Goal: Transaction & Acquisition: Purchase product/service

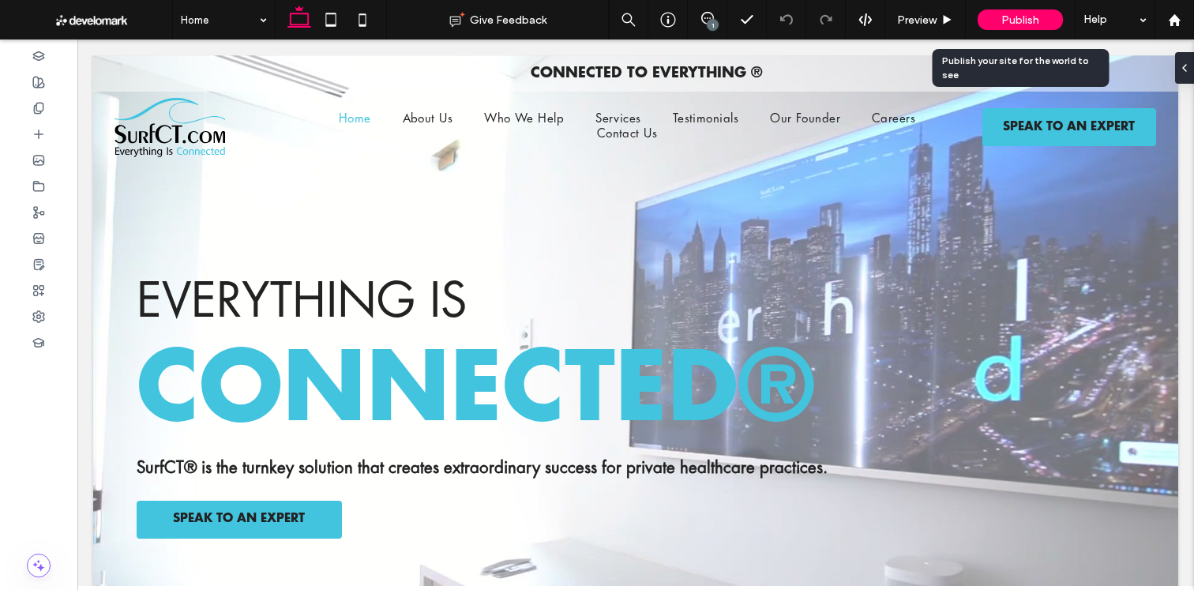
click at [1008, 28] on div "Publish" at bounding box center [1019, 19] width 85 height 21
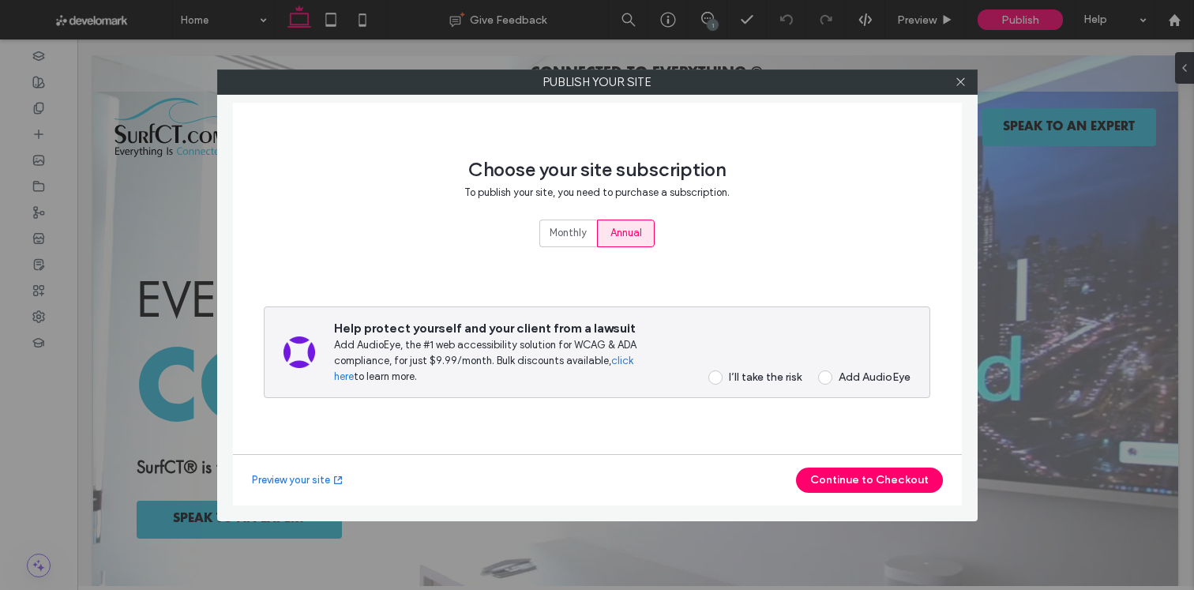
click at [783, 373] on div "I’ll take the risk" at bounding box center [765, 376] width 73 height 13
click at [572, 246] on label "Monthly" at bounding box center [568, 233] width 58 height 28
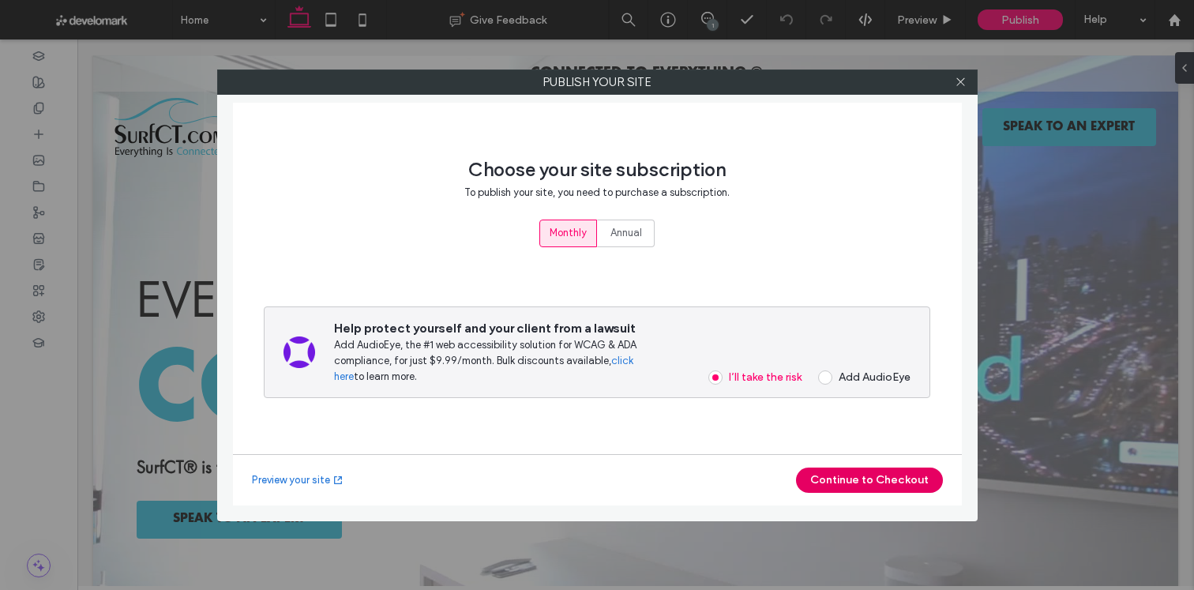
click at [876, 467] on button "Continue to Checkout" at bounding box center [869, 479] width 147 height 25
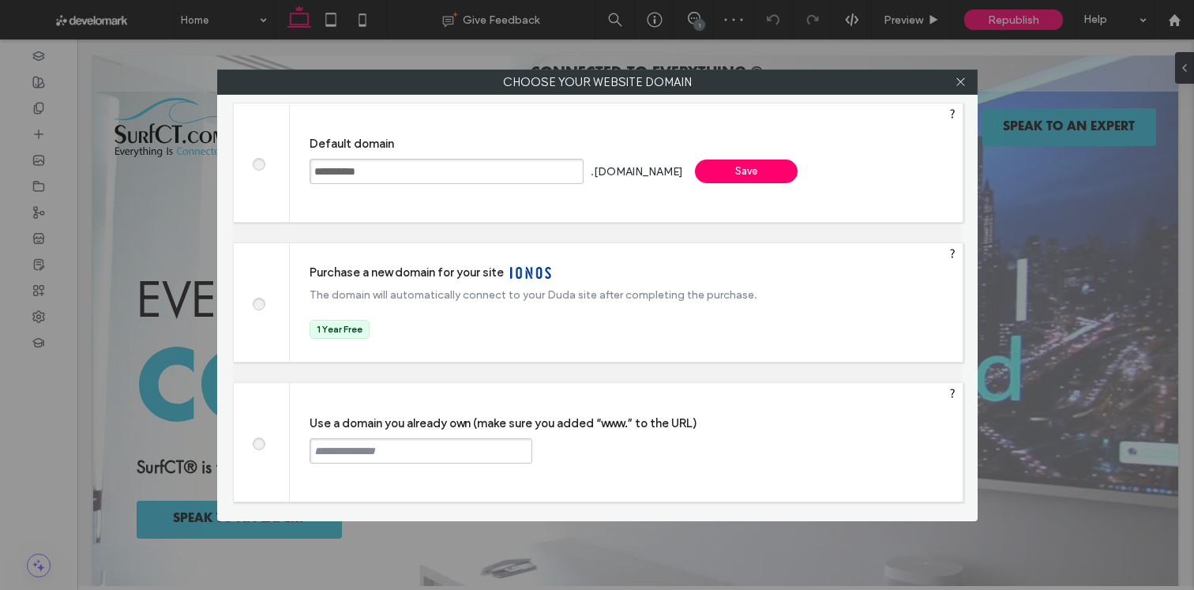
click at [441, 447] on input "text" at bounding box center [420, 450] width 223 height 25
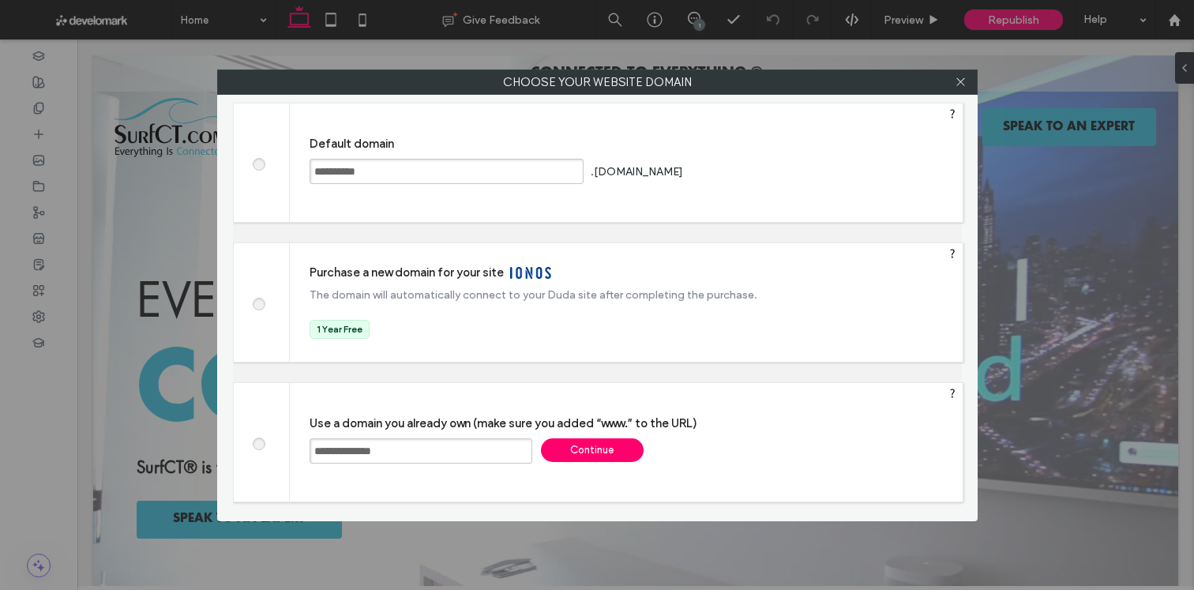
type input "**********"
click at [619, 442] on div "Continue" at bounding box center [592, 450] width 103 height 24
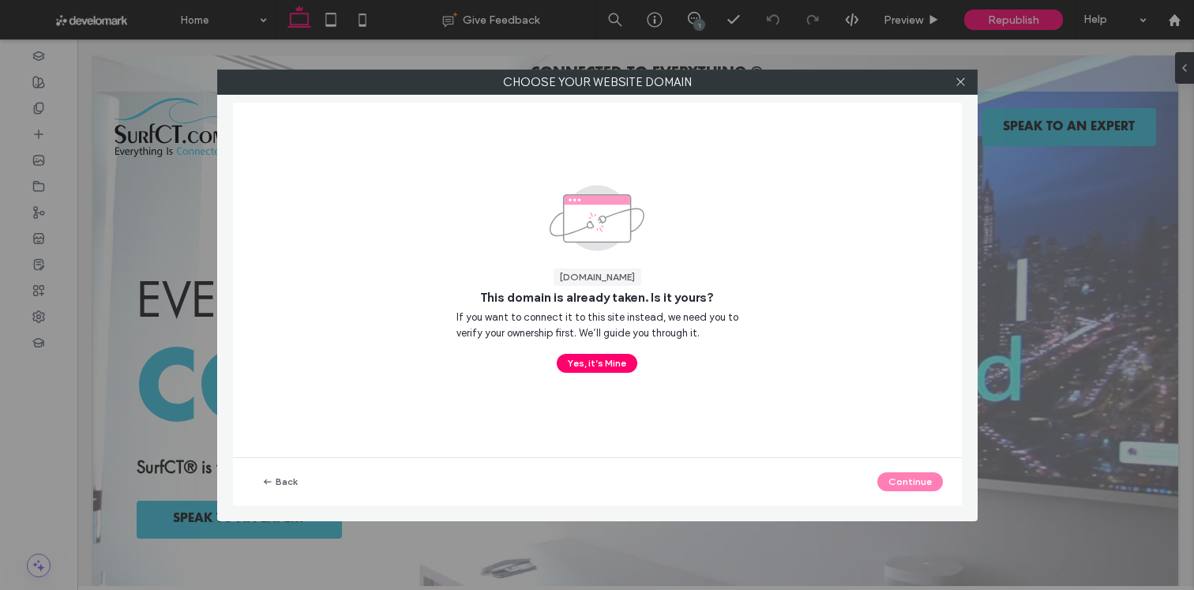
click at [595, 347] on div "[DOMAIN_NAME] This domain is already taken. Is it yours? If you want to connect…" at bounding box center [597, 276] width 282 height 193
click at [603, 358] on button "Yes, it’s Mine" at bounding box center [597, 363] width 81 height 19
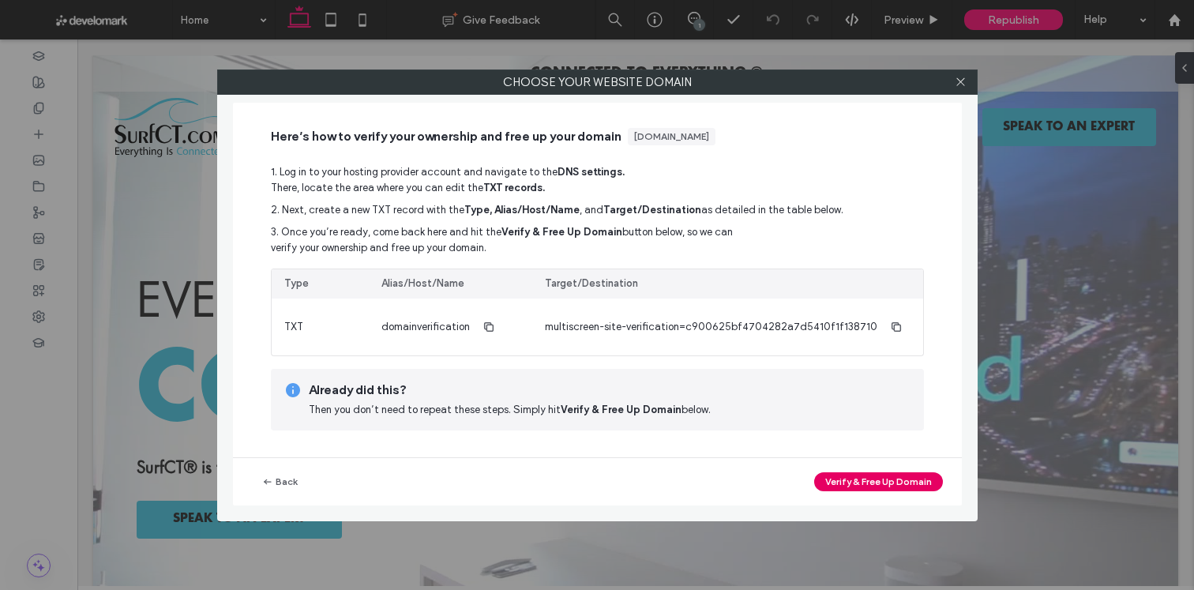
click at [846, 483] on button "Verify & Free Up Domain" at bounding box center [878, 481] width 129 height 19
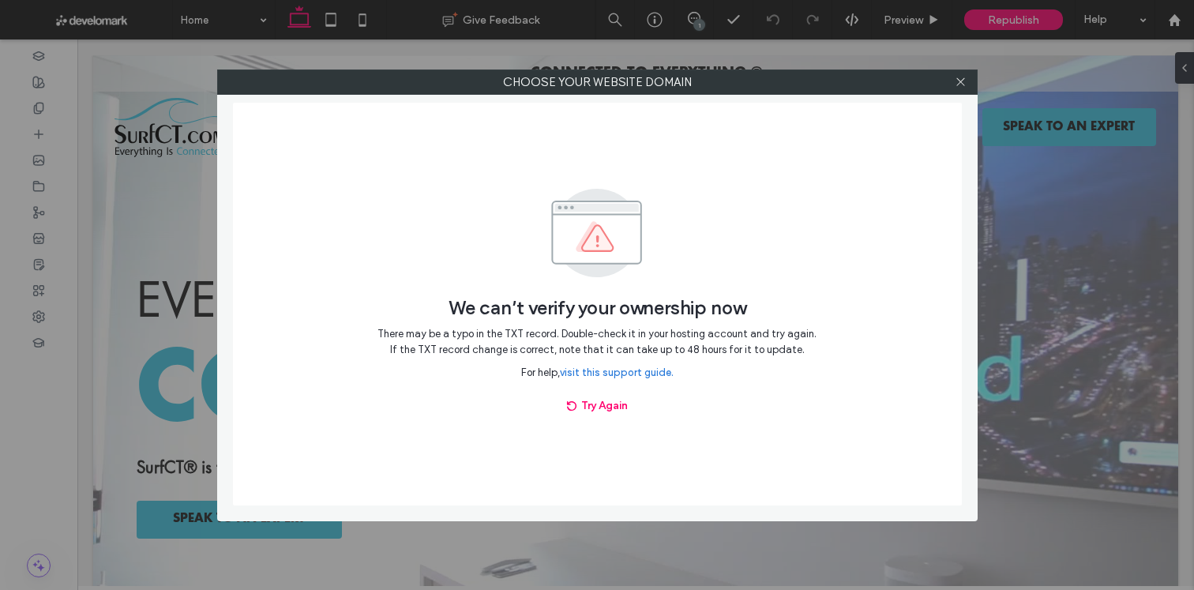
click at [975, 78] on label "Choose your website domain" at bounding box center [597, 82] width 759 height 24
click at [953, 86] on div at bounding box center [961, 82] width 24 height 24
click at [958, 83] on use at bounding box center [960, 82] width 8 height 8
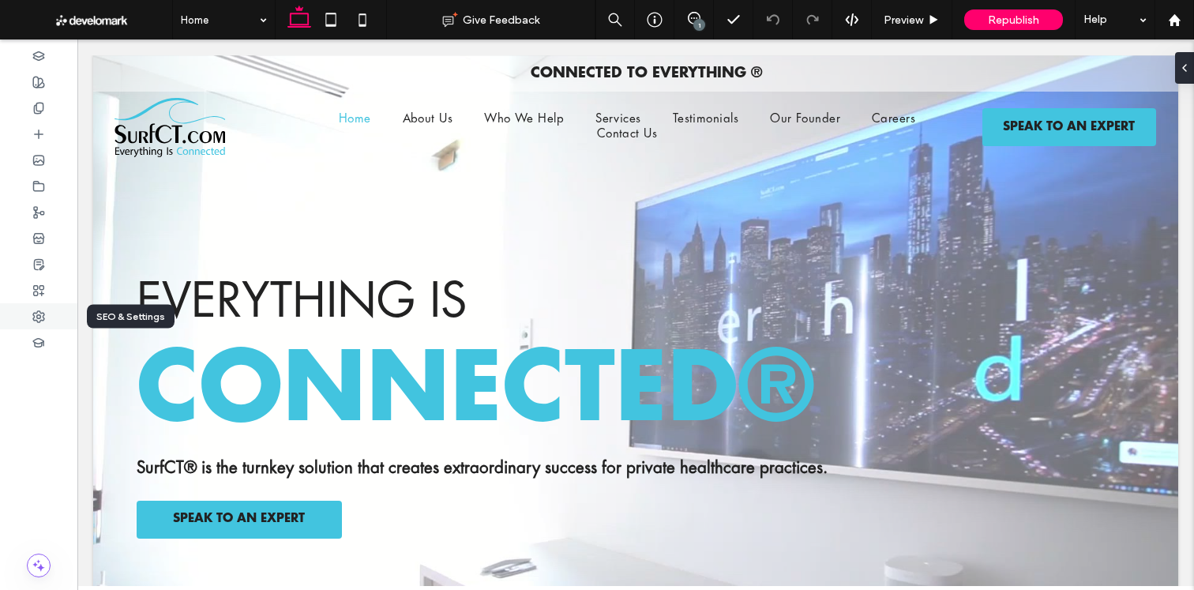
click at [43, 316] on use at bounding box center [38, 316] width 11 height 11
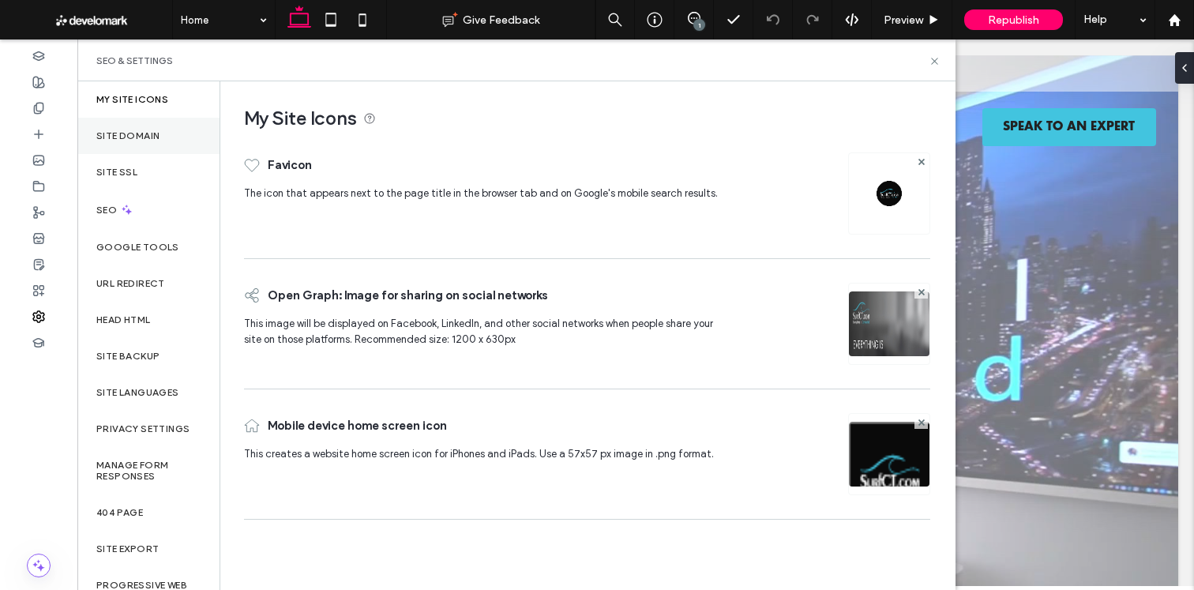
click at [158, 136] on label "Site Domain" at bounding box center [127, 135] width 63 height 11
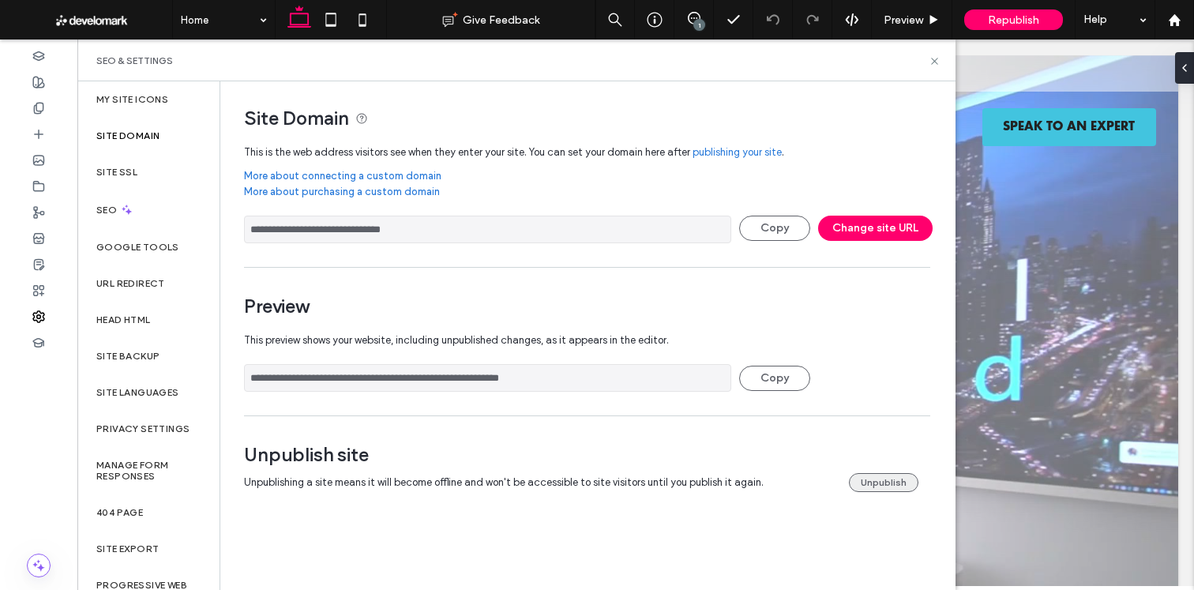
click at [897, 473] on button "Unpublish" at bounding box center [883, 482] width 69 height 19
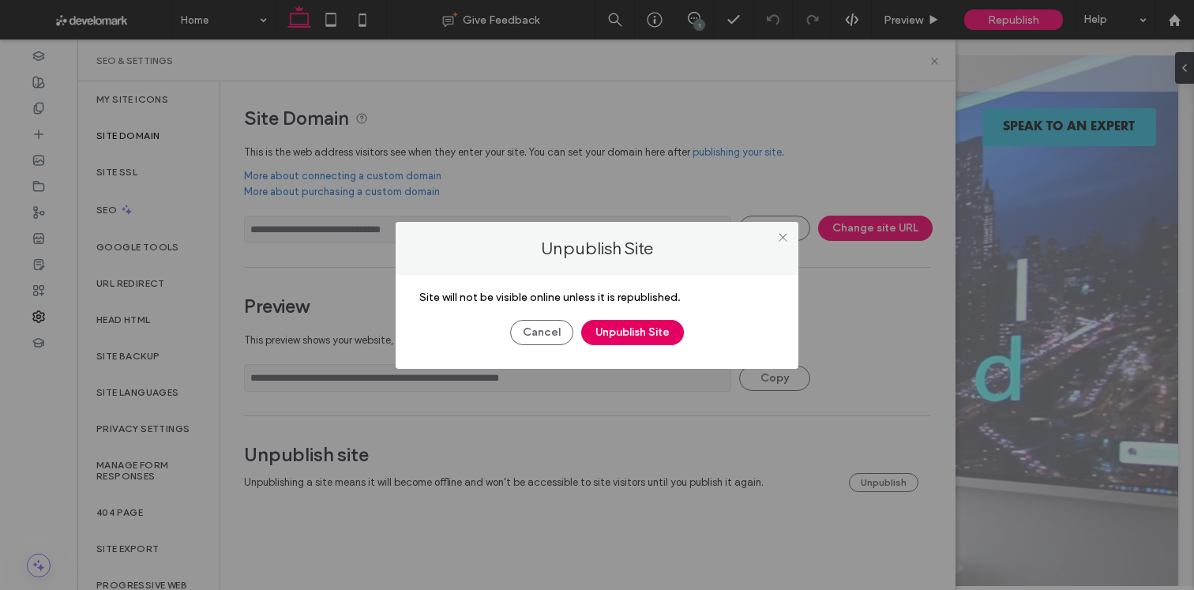
click at [635, 328] on button "Unpublish Site" at bounding box center [632, 332] width 103 height 25
